Goal: Entertainment & Leisure: Consume media (video, audio)

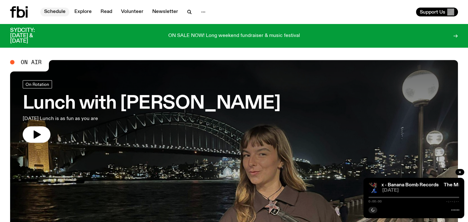
click at [59, 13] on link "Schedule" at bounding box center [54, 12] width 29 height 9
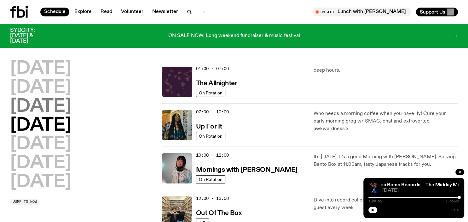
click at [55, 107] on h2 "[DATE]" at bounding box center [40, 107] width 61 height 18
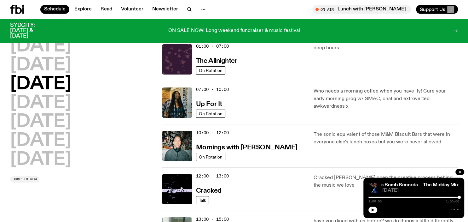
scroll to position [18, 0]
click at [206, 102] on h3 "Up For It" at bounding box center [209, 104] width 26 height 7
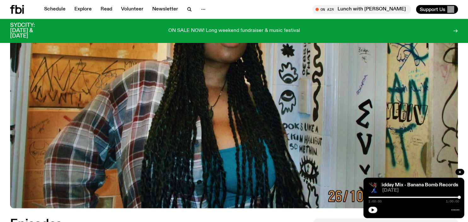
scroll to position [228, 0]
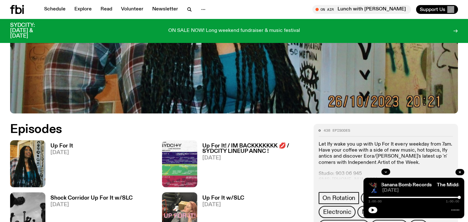
click at [59, 144] on h3 "Up For It" at bounding box center [61, 145] width 23 height 5
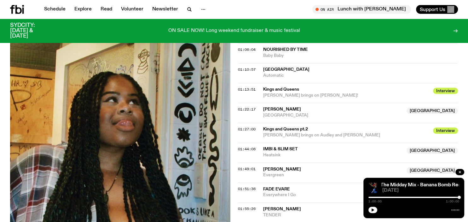
scroll to position [399, 0]
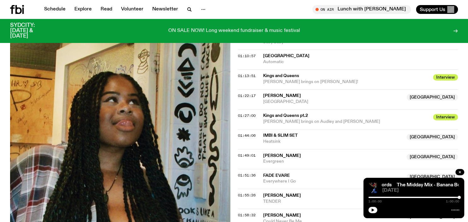
click at [287, 95] on span "[PERSON_NAME]" at bounding box center [282, 95] width 38 height 4
click at [246, 94] on span "01:22:17" at bounding box center [247, 95] width 18 height 5
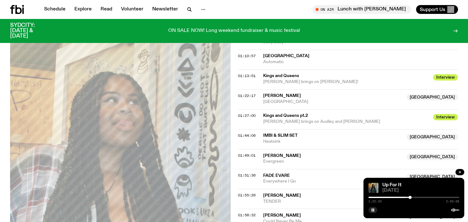
click at [322, 102] on span "[GEOGRAPHIC_DATA]" at bounding box center [333, 102] width 140 height 6
click at [412, 197] on div at bounding box center [413, 196] width 91 height 1
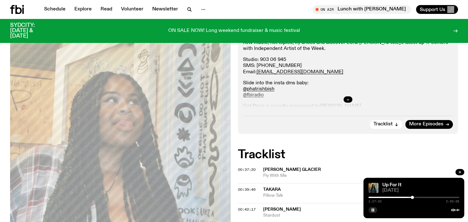
scroll to position [0, 0]
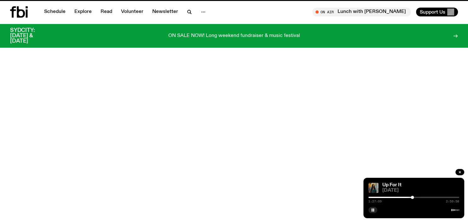
scroll to position [228, 0]
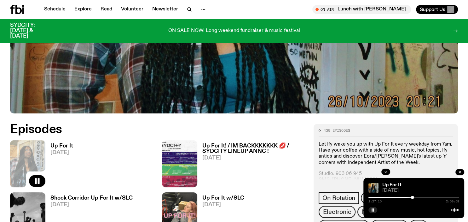
click at [216, 148] on h3 "Up For It! / IM BACKKKKKKK 💋 / SYDCITY LINEUP ANNC !" at bounding box center [254, 148] width 104 height 11
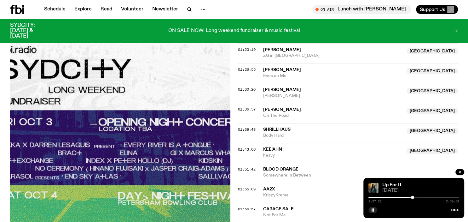
scroll to position [566, 0]
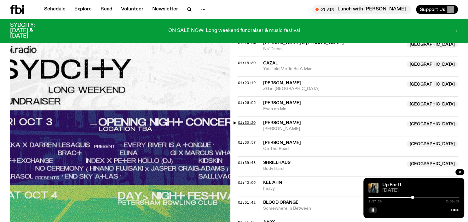
click at [240, 121] on span "01:30:20" at bounding box center [247, 122] width 18 height 5
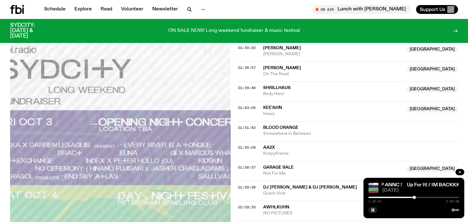
scroll to position [632, 0]
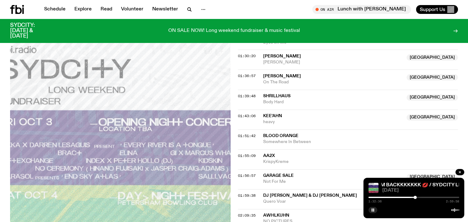
click at [415, 198] on div at bounding box center [414, 196] width 3 height 3
click at [412, 197] on div at bounding box center [370, 196] width 91 height 1
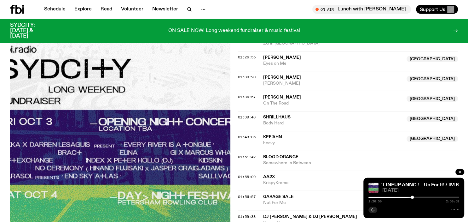
scroll to position [599, 0]
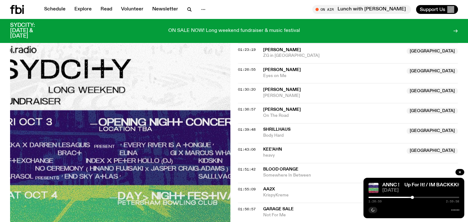
click at [414, 197] on div at bounding box center [413, 196] width 91 height 1
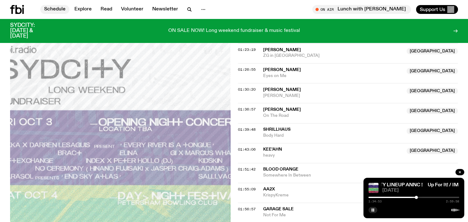
click at [51, 8] on link "Schedule" at bounding box center [54, 9] width 29 height 9
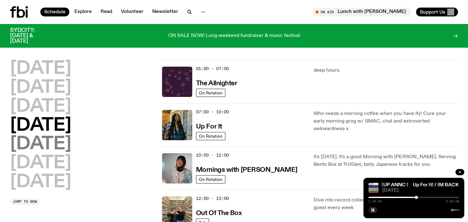
click at [47, 143] on h2 "[DATE]" at bounding box center [40, 144] width 61 height 18
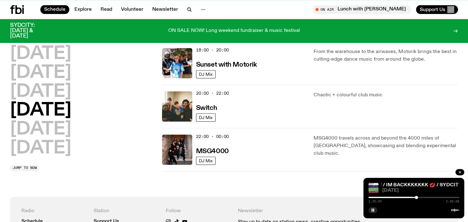
scroll to position [284, 0]
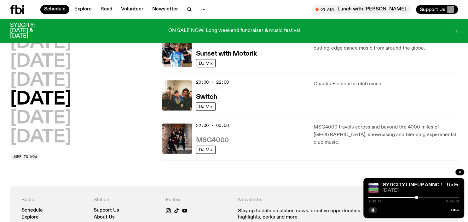
click at [211, 139] on h3 "MSG4000" at bounding box center [212, 140] width 33 height 7
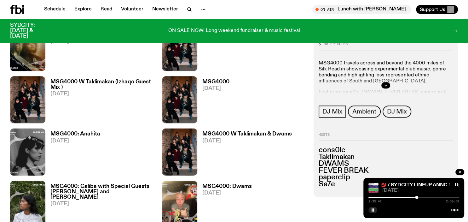
scroll to position [832, 0]
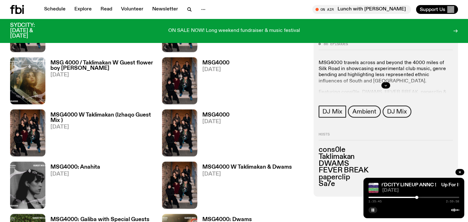
click at [213, 167] on h3 "MSG4000 W Taklimakan & Dwams" at bounding box center [247, 166] width 90 height 5
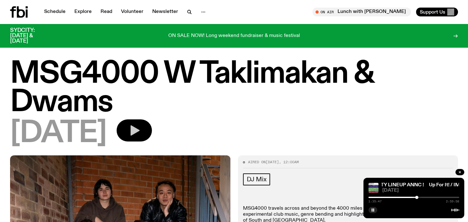
click at [140, 127] on icon "button" at bounding box center [134, 130] width 9 height 10
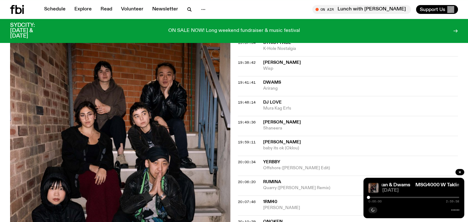
scroll to position [432, 0]
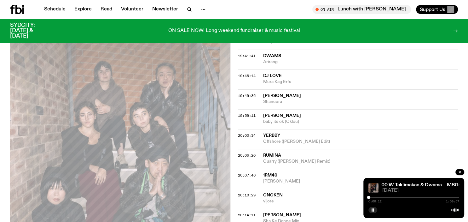
click at [367, 32] on div "ON SALE NOW! Long weekend fundraiser & music festival" at bounding box center [233, 31] width 357 height 16
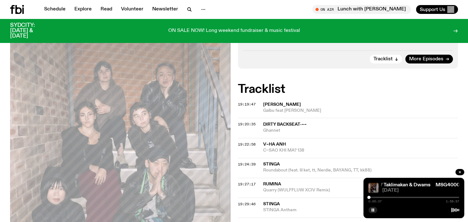
scroll to position [199, 0]
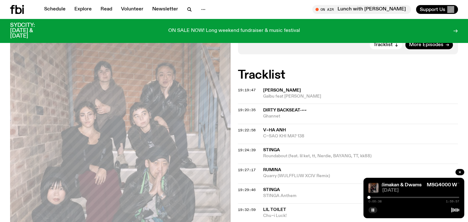
click at [370, 197] on div at bounding box center [368, 196] width 3 height 3
click at [374, 197] on div at bounding box center [413, 196] width 91 height 1
click at [379, 197] on div at bounding box center [413, 196] width 91 height 1
click at [379, 197] on div at bounding box center [379, 196] width 3 height 3
click at [380, 197] on div at bounding box center [380, 196] width 3 height 3
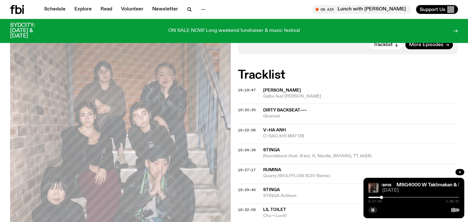
click at [381, 197] on div at bounding box center [381, 196] width 3 height 3
click at [383, 197] on div at bounding box center [381, 196] width 3 height 3
click at [385, 197] on div at bounding box center [413, 196] width 91 height 1
click at [386, 197] on div at bounding box center [385, 196] width 3 height 3
click at [388, 197] on div at bounding box center [413, 196] width 91 height 1
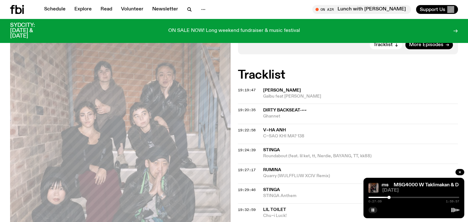
click at [389, 197] on div at bounding box center [388, 196] width 3 height 3
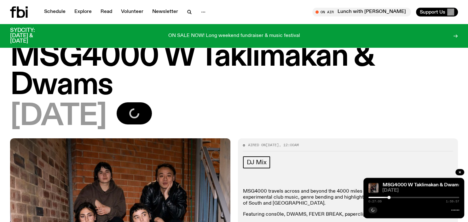
scroll to position [0, 0]
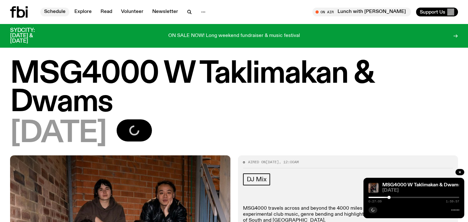
click at [59, 11] on link "Schedule" at bounding box center [54, 12] width 29 height 9
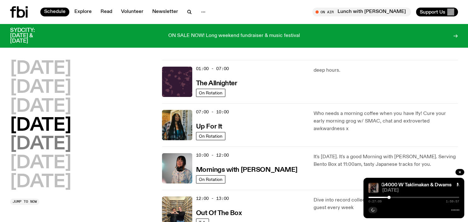
click at [53, 145] on h2 "[DATE]" at bounding box center [40, 144] width 61 height 18
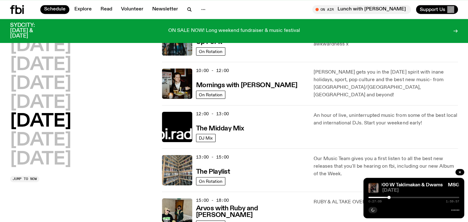
scroll to position [84, 0]
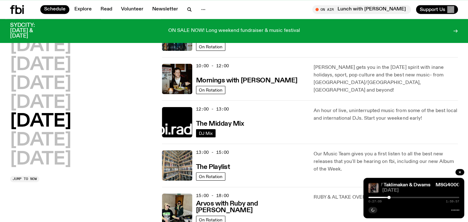
click at [210, 133] on span "DJ Mix" at bounding box center [206, 132] width 14 height 5
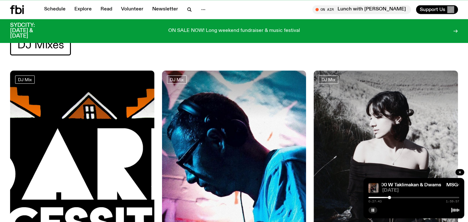
scroll to position [66, 0]
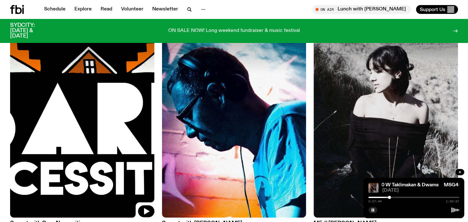
click at [90, 101] on img at bounding box center [82, 121] width 144 height 192
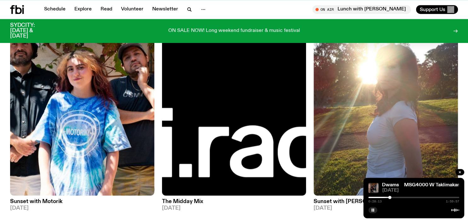
scroll to position [998, 0]
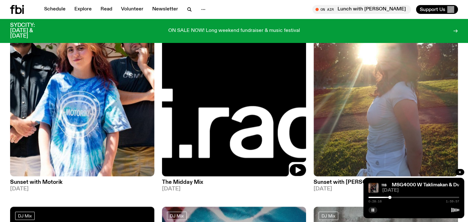
click at [227, 149] on img at bounding box center [234, 80] width 144 height 192
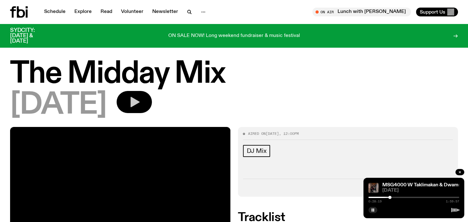
click at [140, 102] on icon "button" at bounding box center [134, 102] width 9 height 10
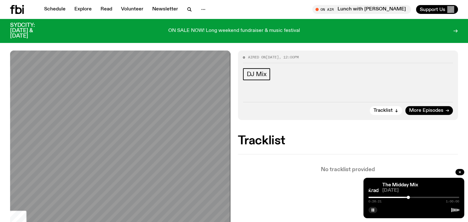
scroll to position [133, 0]
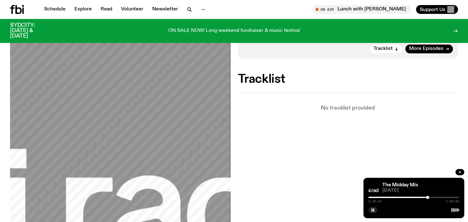
click at [430, 197] on div at bounding box center [413, 196] width 91 height 1
click at [432, 196] on div "0:40:40 1:00:00" at bounding box center [413, 199] width 91 height 8
click at [433, 196] on div "0:40:41 1:00:00" at bounding box center [413, 199] width 91 height 8
click at [433, 195] on div "The Midday Mix [DATE] 0:40:44 1:00:00" at bounding box center [413, 197] width 101 height 40
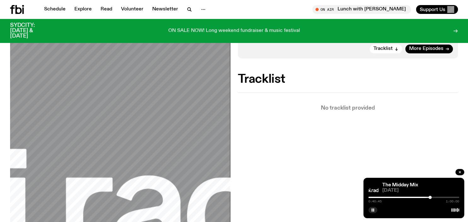
drag, startPoint x: 430, startPoint y: 196, endPoint x: 434, endPoint y: 196, distance: 3.8
click at [434, 196] on div "0:40:45 1:00:00" at bounding box center [413, 199] width 91 height 8
click at [434, 196] on div "0:40:46 1:00:00" at bounding box center [413, 199] width 91 height 8
click at [434, 196] on div "0:40:48 1:00:00" at bounding box center [413, 199] width 91 height 8
click at [434, 196] on div "0:40:49 1:00:00" at bounding box center [413, 199] width 91 height 8
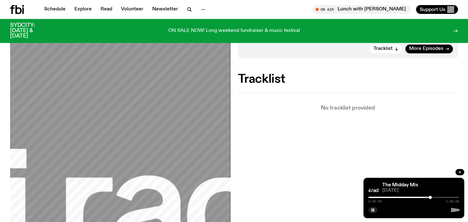
click at [441, 196] on div "0:40:50 1:00:00" at bounding box center [413, 199] width 91 height 8
click at [433, 197] on div at bounding box center [432, 196] width 3 height 3
click at [441, 197] on div at bounding box center [413, 196] width 91 height 1
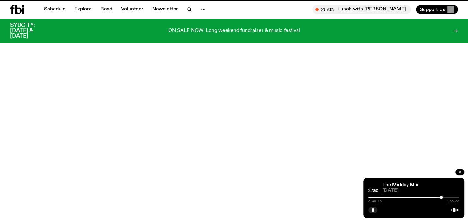
scroll to position [998, 0]
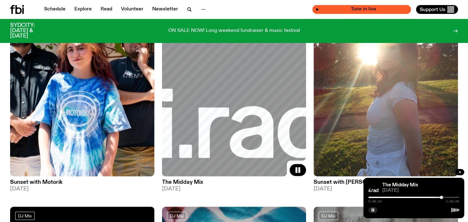
click at [367, 11] on span "Tune in live" at bounding box center [363, 9] width 89 height 5
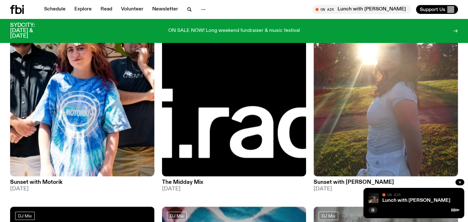
click at [372, 209] on rect "button" at bounding box center [372, 209] width 1 height 3
click at [58, 9] on link "Schedule" at bounding box center [54, 9] width 29 height 9
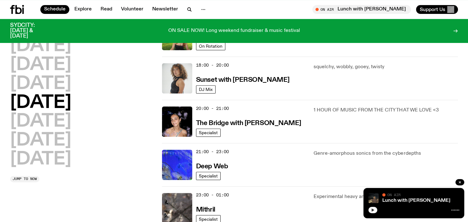
scroll to position [299, 0]
